Goal: Navigation & Orientation: Find specific page/section

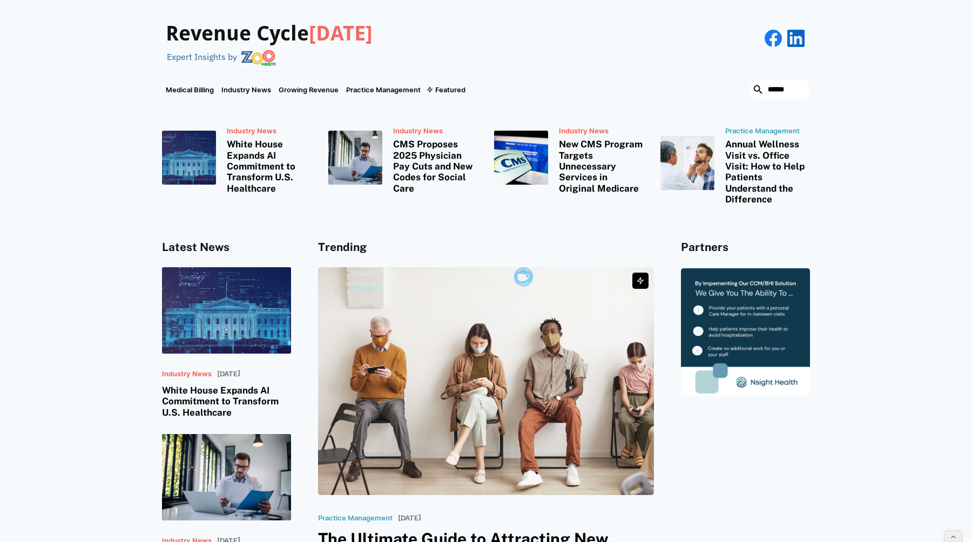
click at [316, 32] on span "Today" at bounding box center [341, 34] width 64 height 24
click at [265, 56] on img at bounding box center [258, 58] width 35 height 16
click at [256, 57] on img at bounding box center [258, 58] width 35 height 16
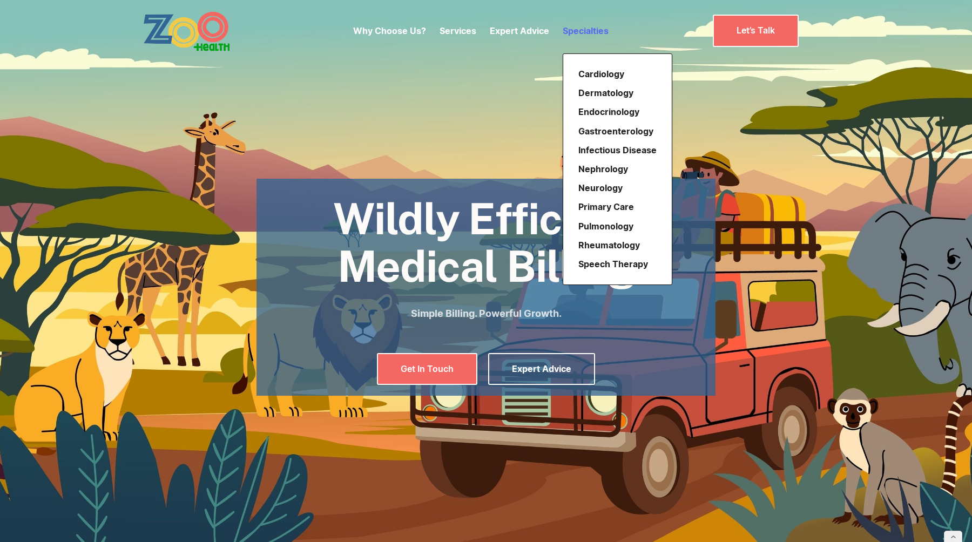
click at [579, 28] on link "Specialties" at bounding box center [586, 30] width 46 height 11
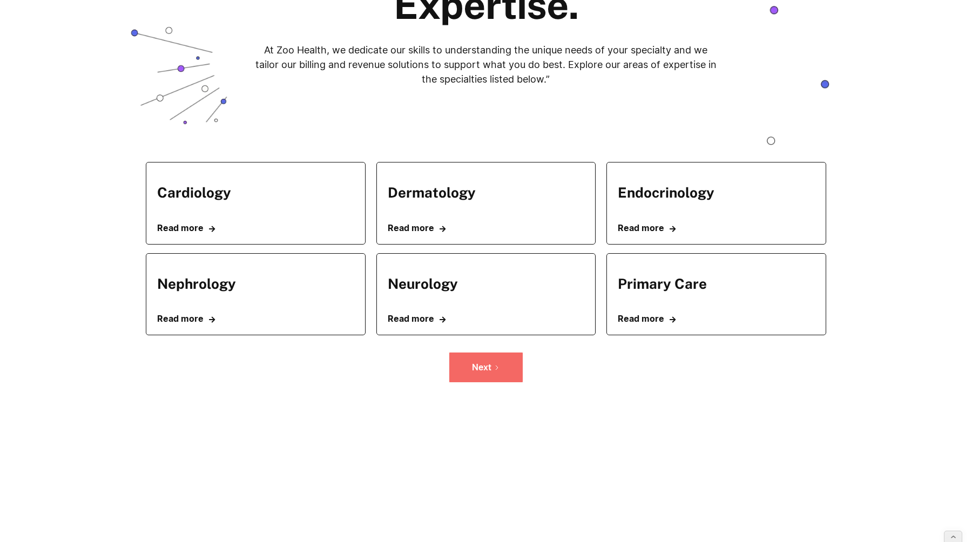
scroll to position [177, 0]
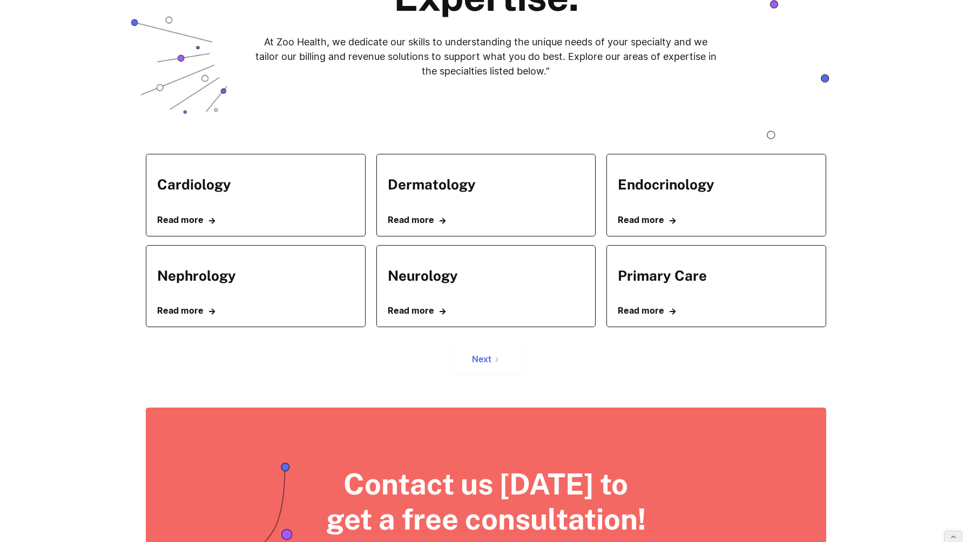
click at [478, 365] on link "Next" at bounding box center [486, 359] width 76 height 32
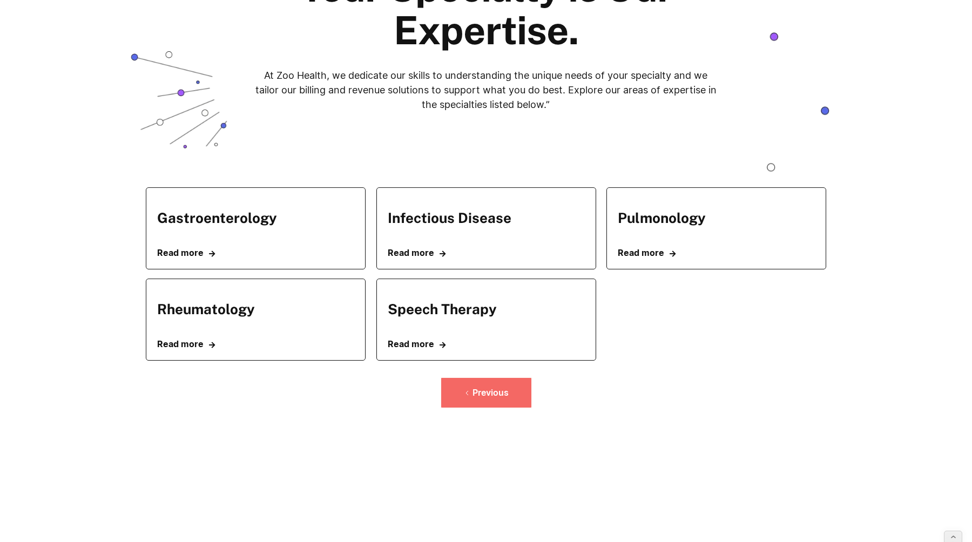
scroll to position [161, 0]
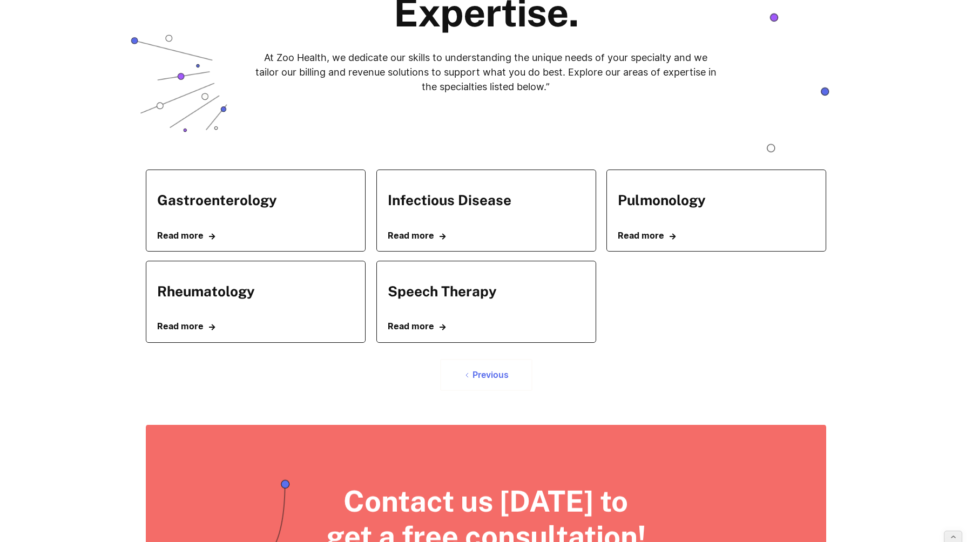
click at [463, 364] on link "Previous" at bounding box center [486, 375] width 92 height 32
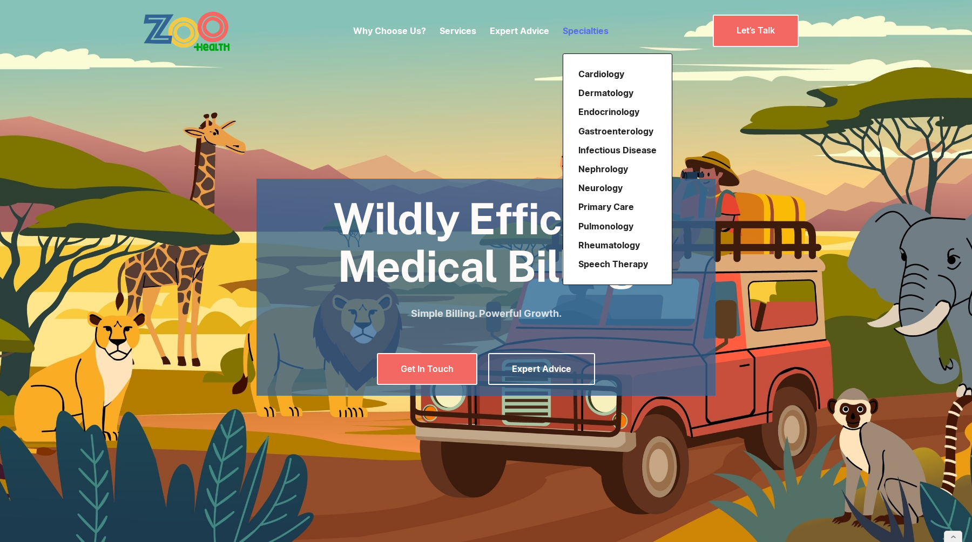
click at [582, 31] on link "Specialties" at bounding box center [586, 30] width 46 height 11
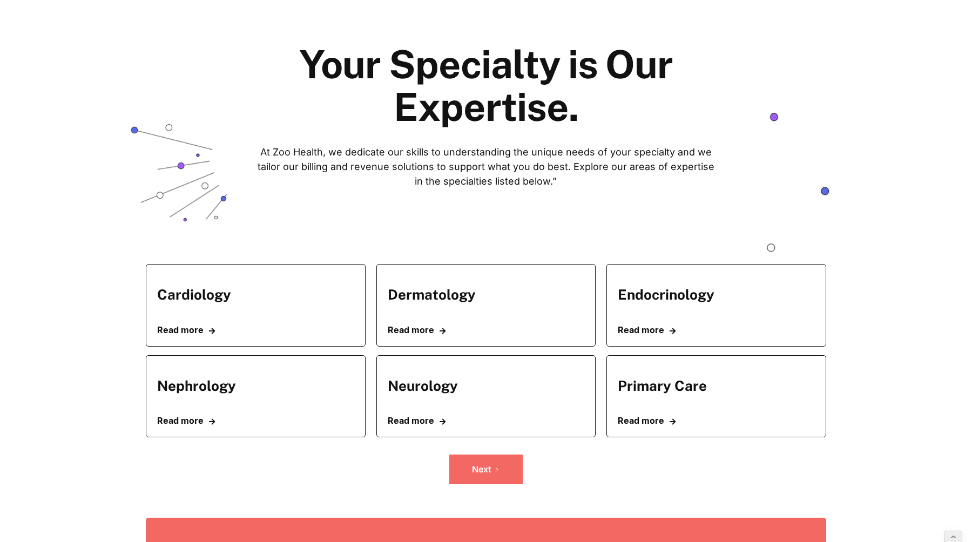
scroll to position [105, 0]
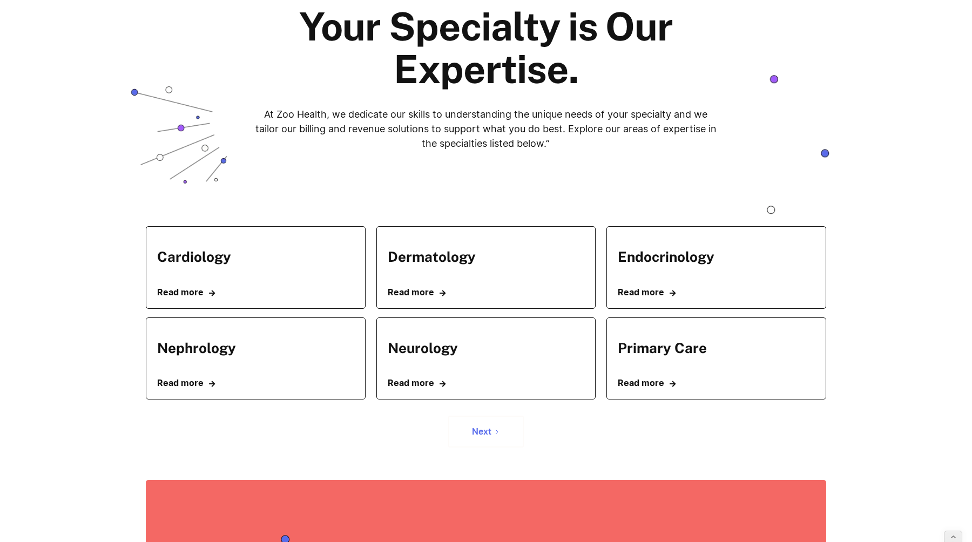
click at [491, 428] on div "Next" at bounding box center [481, 432] width 19 height 10
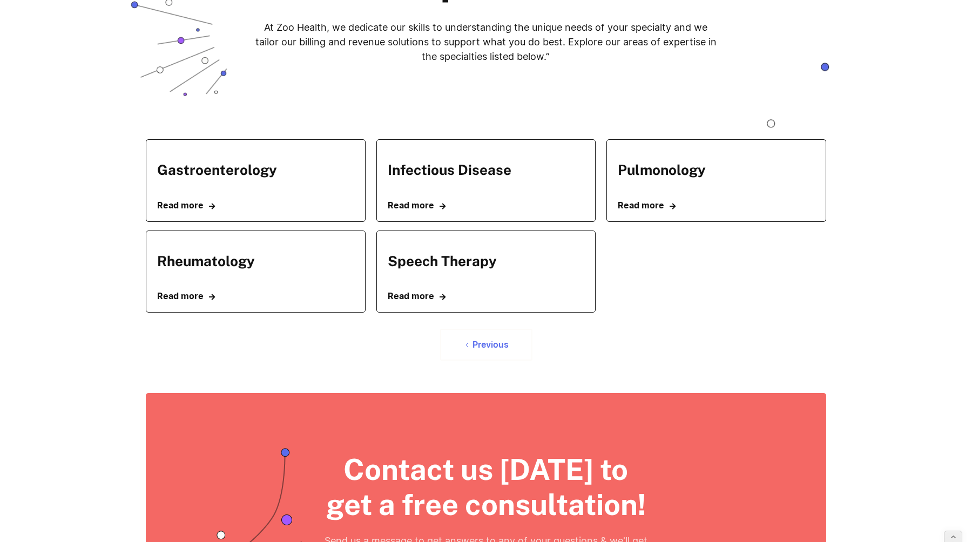
scroll to position [171, 0]
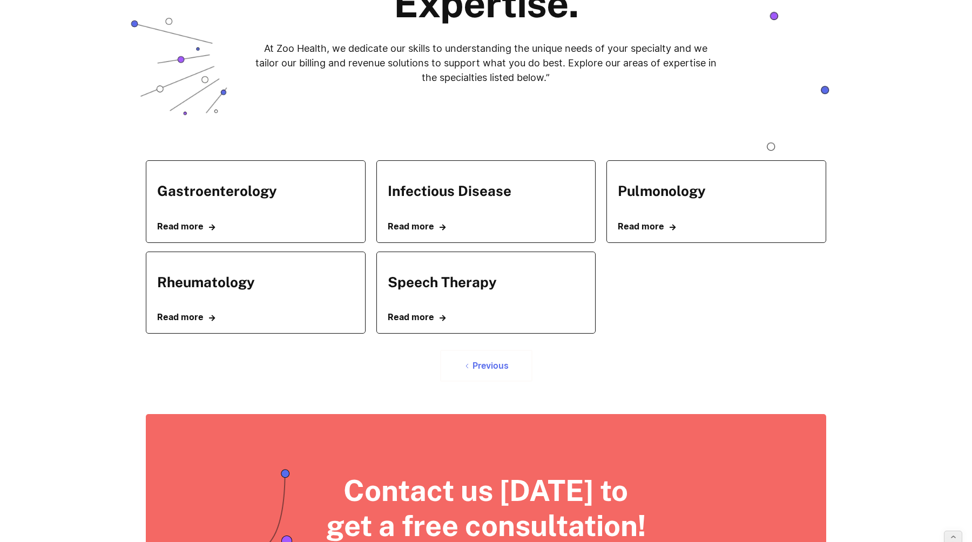
click at [481, 356] on link "Previous" at bounding box center [486, 366] width 92 height 32
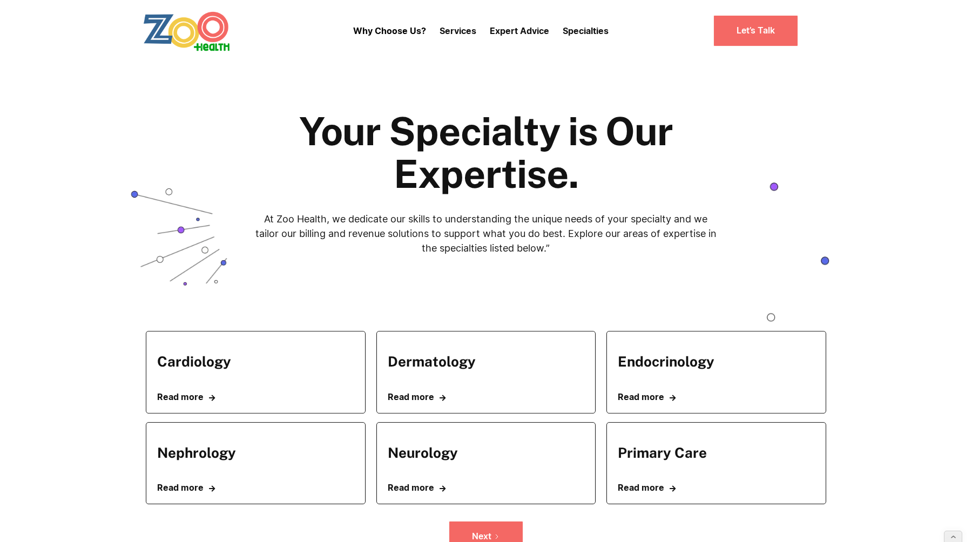
click at [918, 82] on div "Your Specialty is Our Expertise. At [GEOGRAPHIC_DATA], we dedicate our skills t…" at bounding box center [486, 196] width 972 height 269
